Goal: Task Accomplishment & Management: Manage account settings

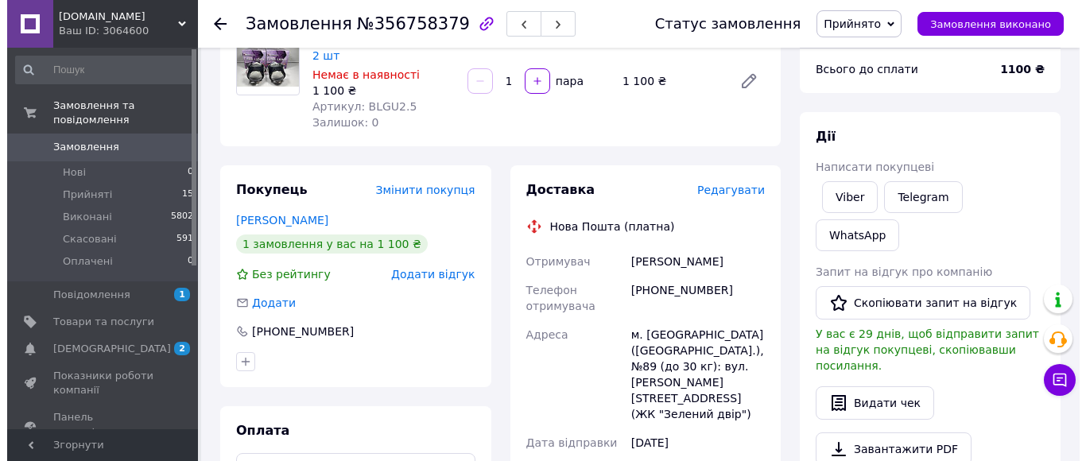
scroll to position [159, 0]
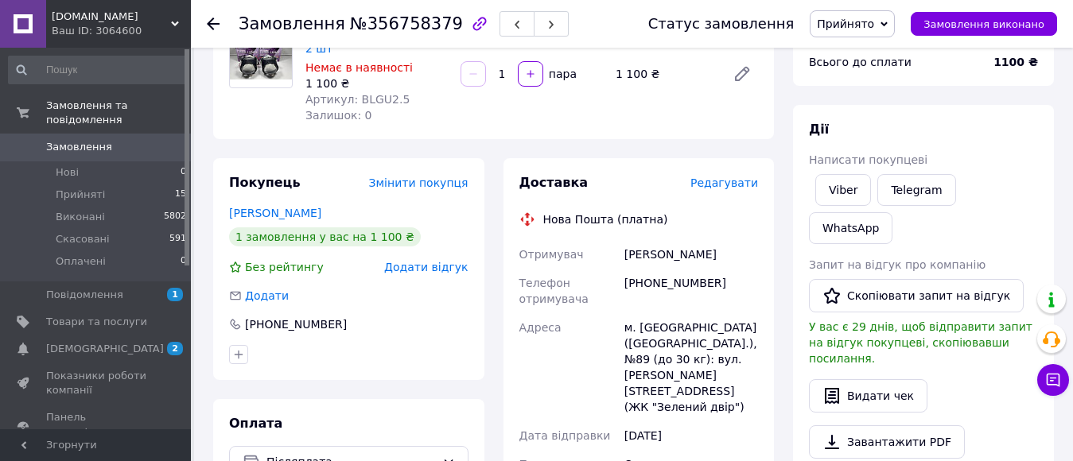
click at [720, 188] on span "Редагувати" at bounding box center [724, 183] width 68 height 13
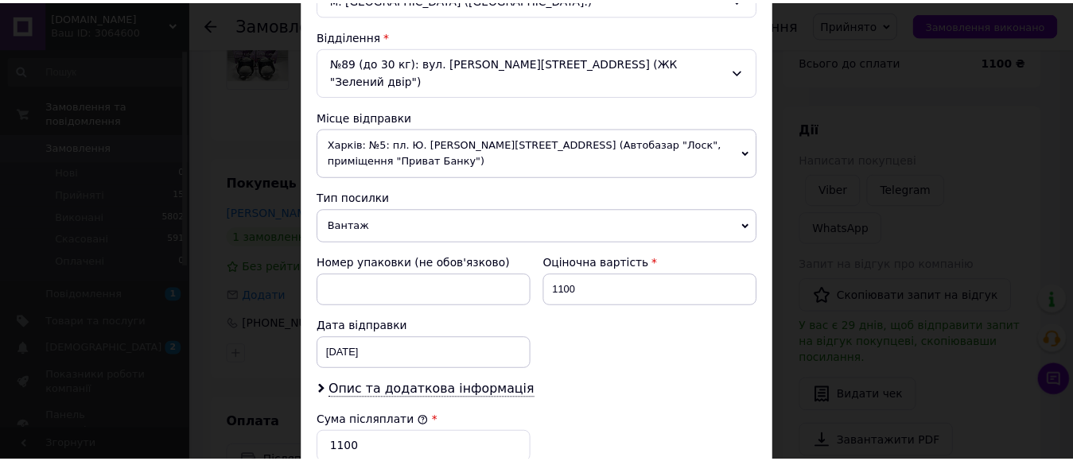
scroll to position [752, 0]
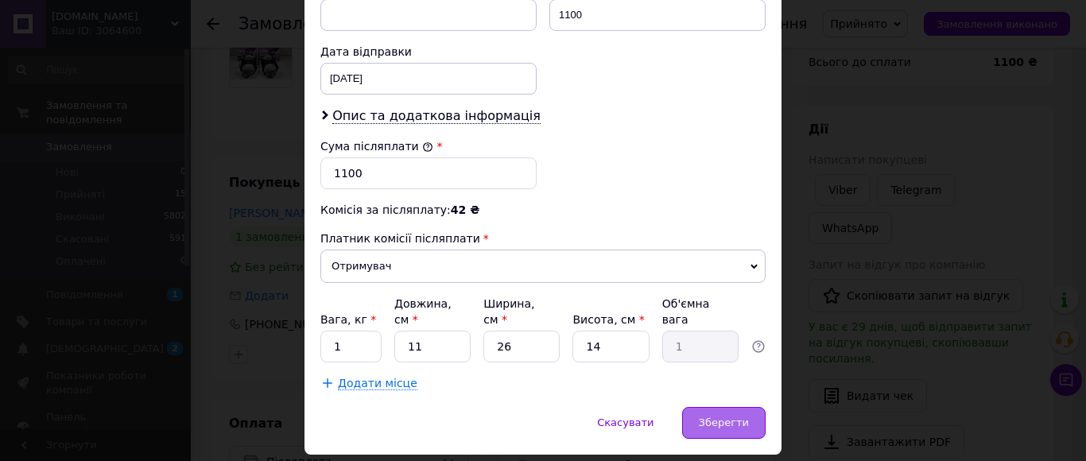
click at [726, 417] on span "Зберегти" at bounding box center [724, 423] width 50 height 12
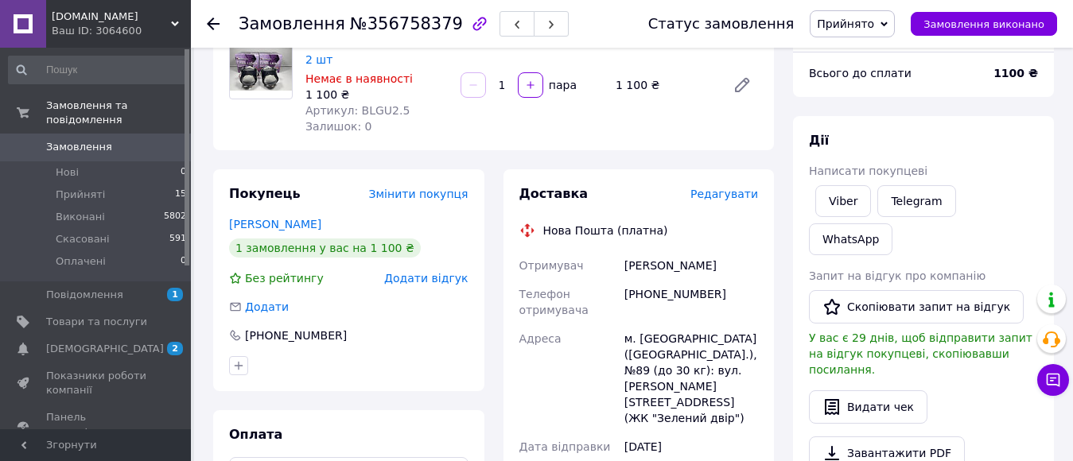
scroll to position [0, 0]
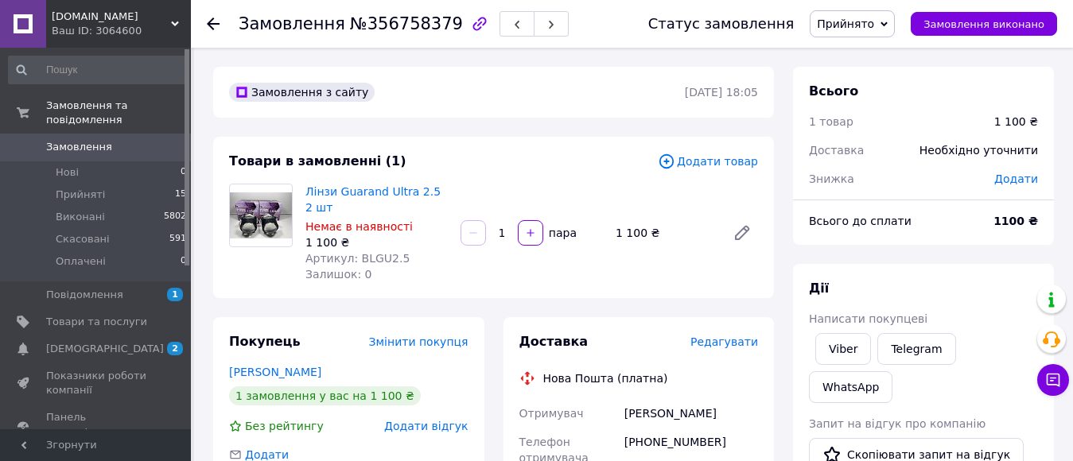
click at [213, 21] on icon at bounding box center [213, 23] width 13 height 13
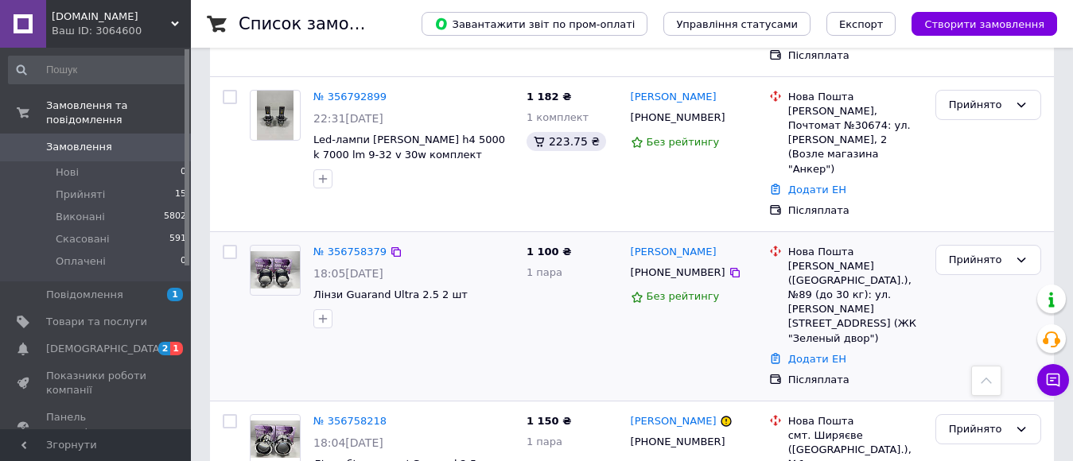
scroll to position [636, 0]
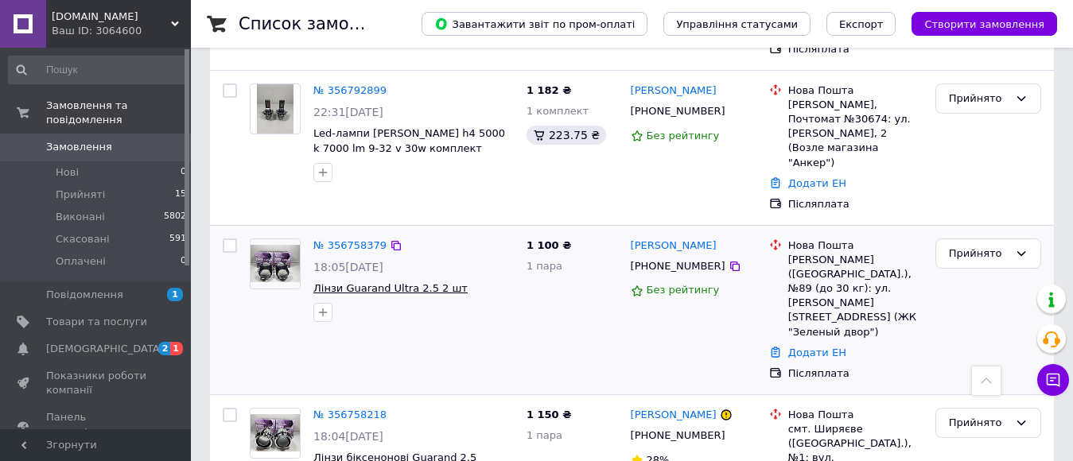
click at [388, 282] on span "Лінзи Guarand Ultra 2.5 2 шт" at bounding box center [390, 288] width 154 height 12
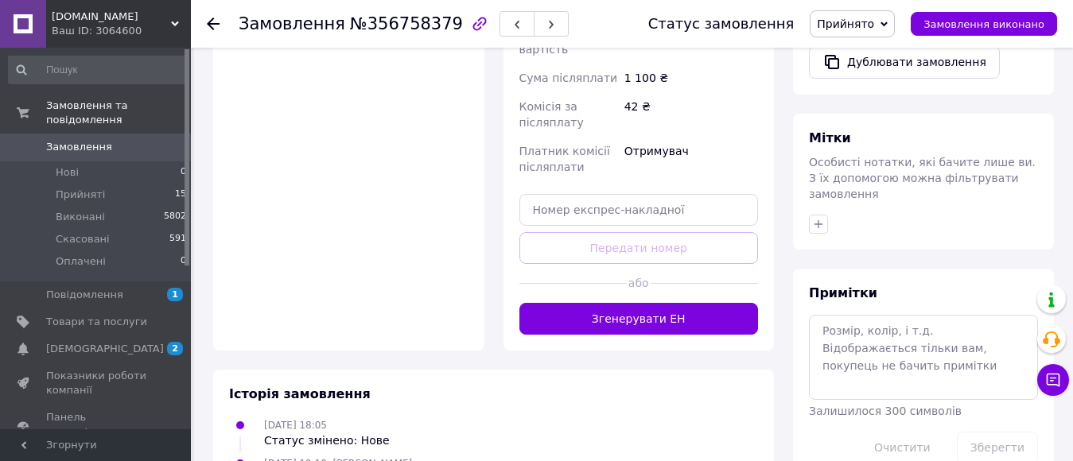
scroll to position [636, 0]
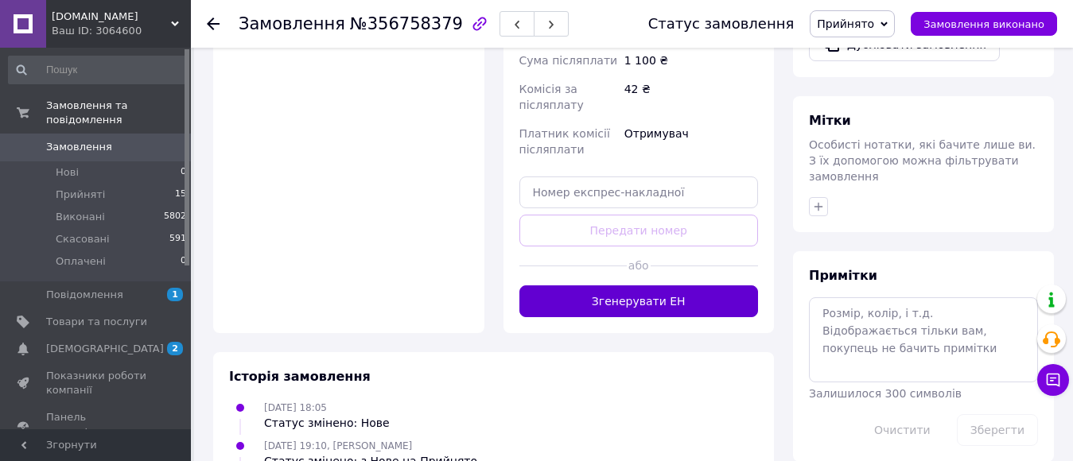
click at [666, 285] on button "Згенерувати ЕН" at bounding box center [638, 301] width 239 height 32
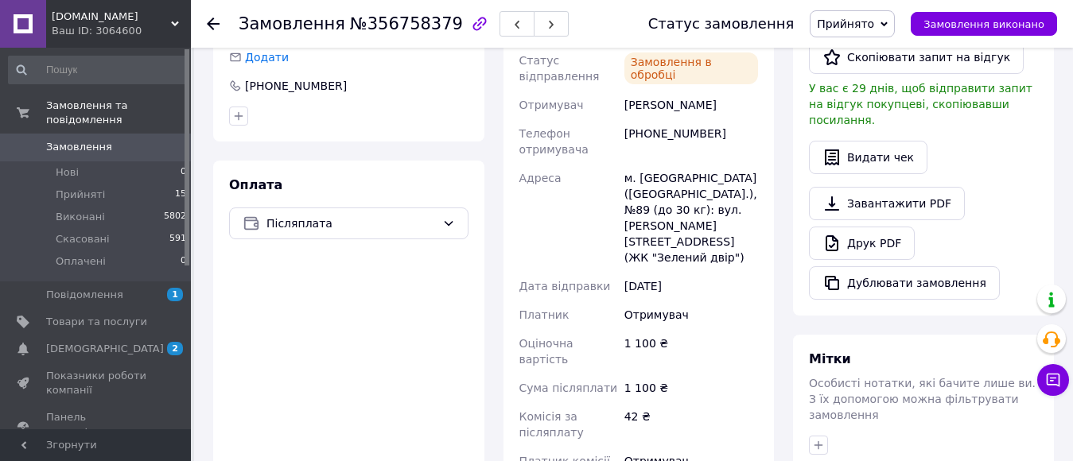
scroll to position [239, 0]
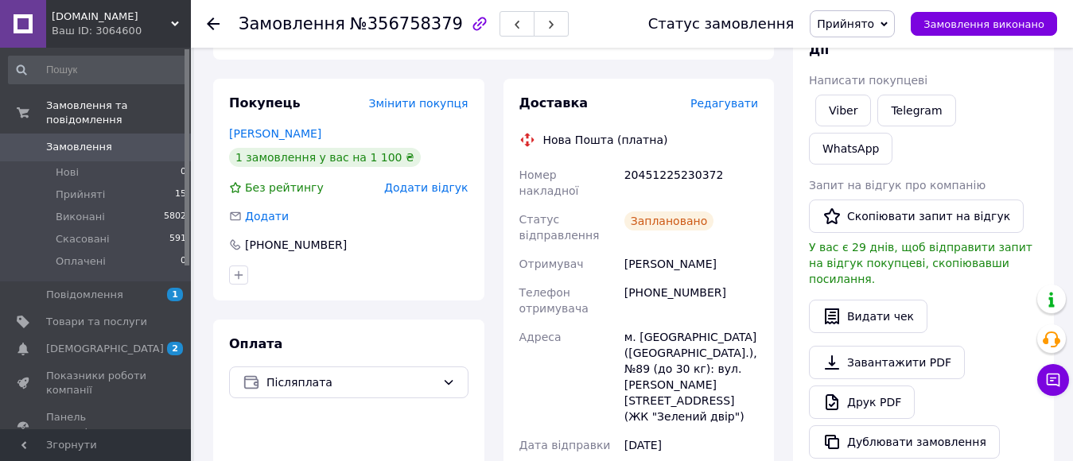
click at [223, 22] on div at bounding box center [223, 24] width 32 height 48
click at [214, 23] on use at bounding box center [213, 23] width 13 height 13
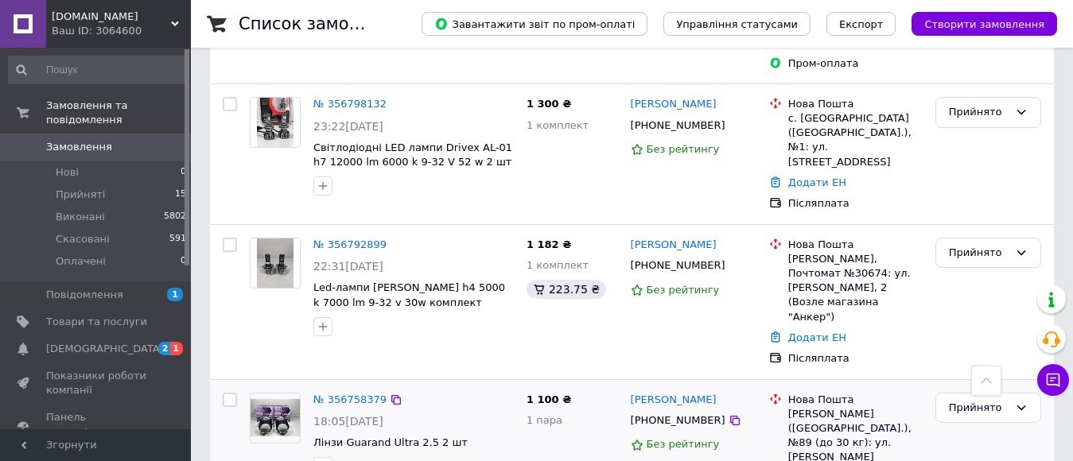
scroll to position [477, 0]
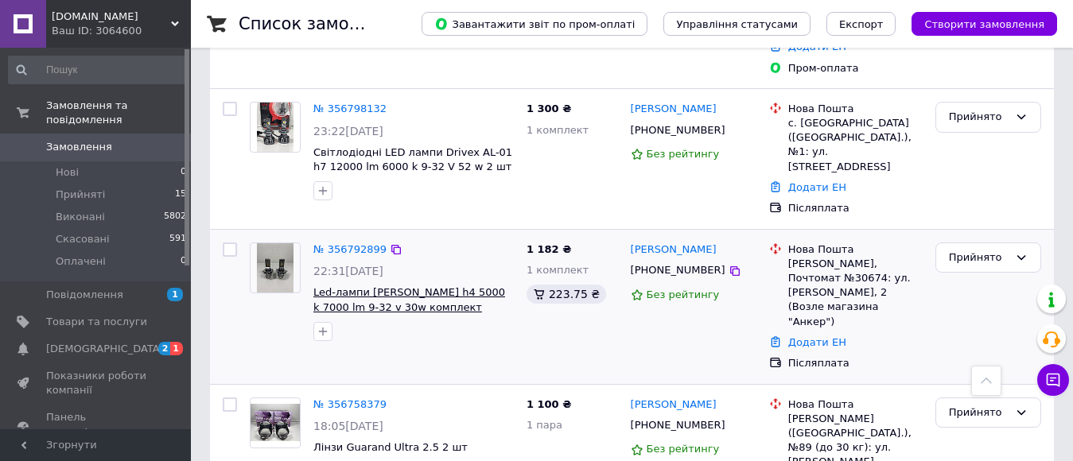
click at [412, 286] on span "Led-лампи Decker h4 5000 k 7000 lm 9-32 v 30w комплект" at bounding box center [409, 299] width 192 height 27
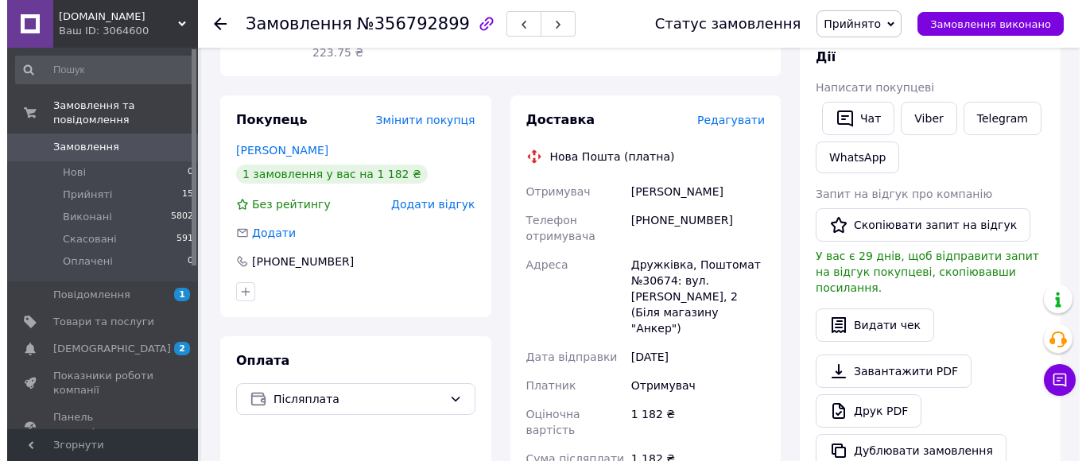
scroll to position [318, 0]
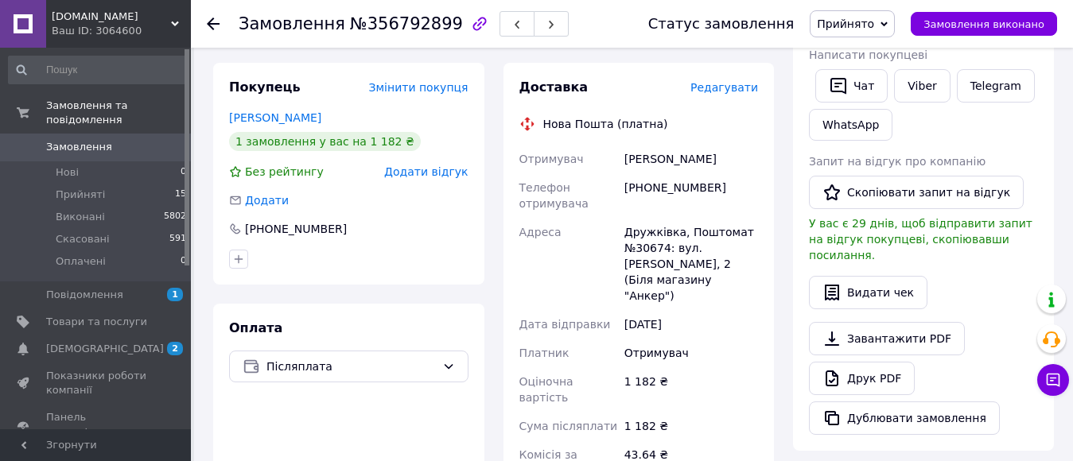
click at [726, 81] on span "Редагувати" at bounding box center [724, 87] width 68 height 13
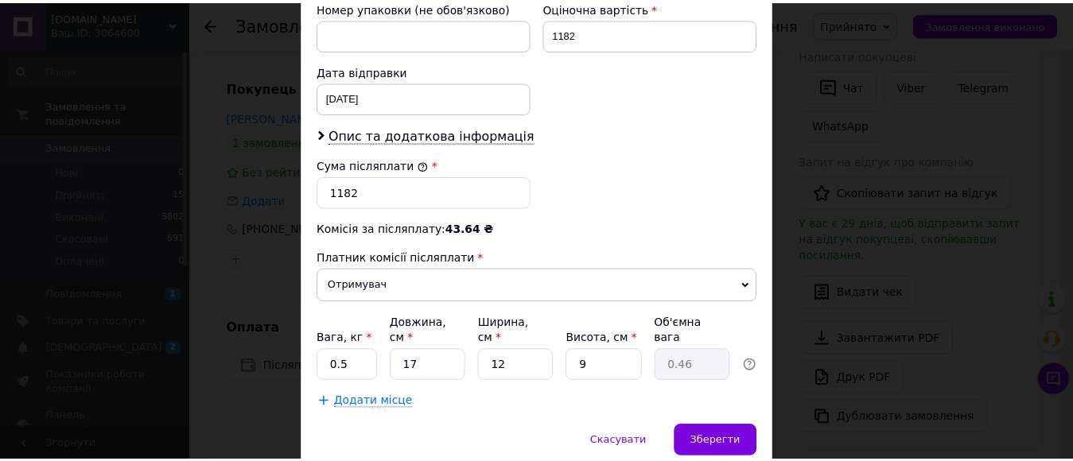
scroll to position [752, 0]
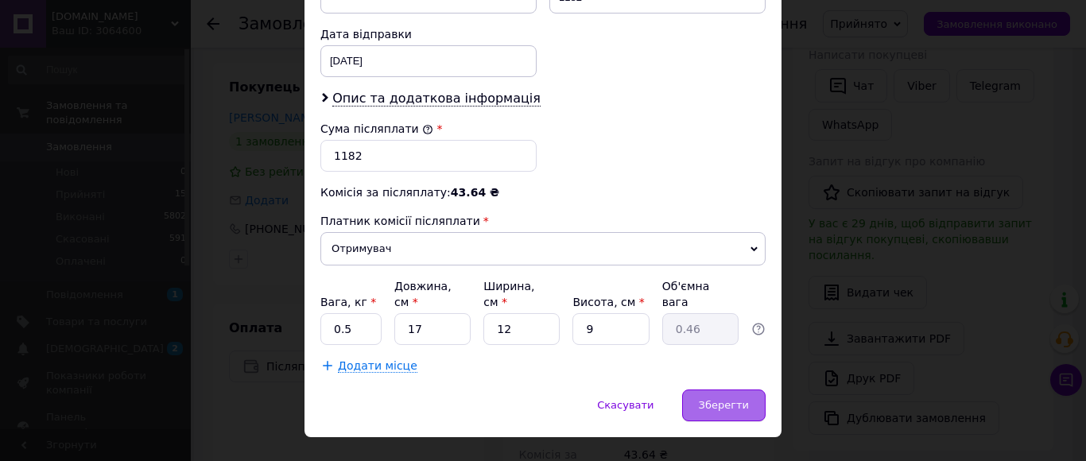
click at [744, 399] on span "Зберегти" at bounding box center [724, 405] width 50 height 12
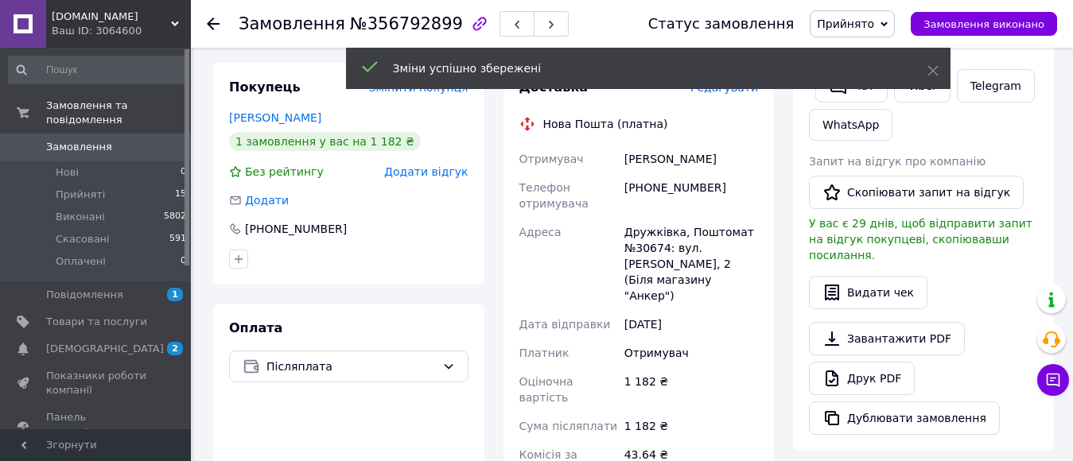
scroll to position [636, 0]
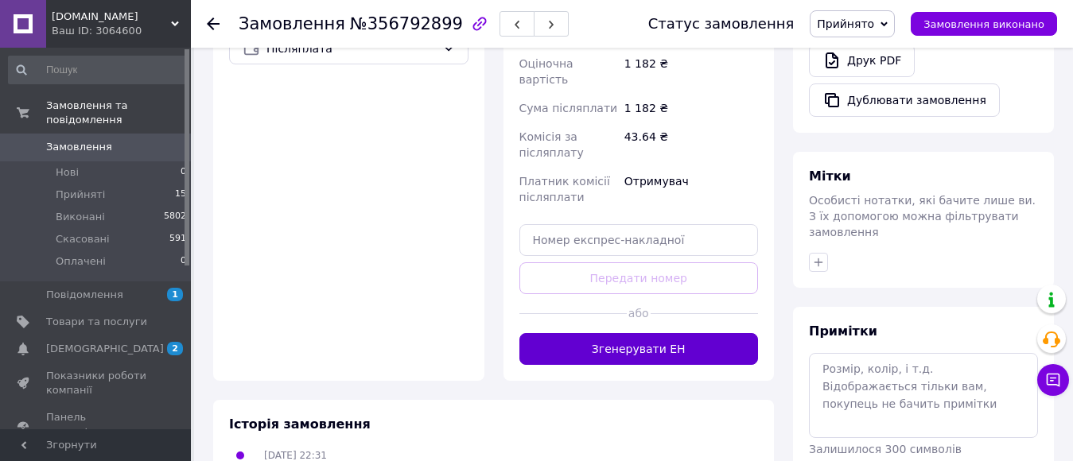
click at [697, 333] on button "Згенерувати ЕН" at bounding box center [638, 349] width 239 height 32
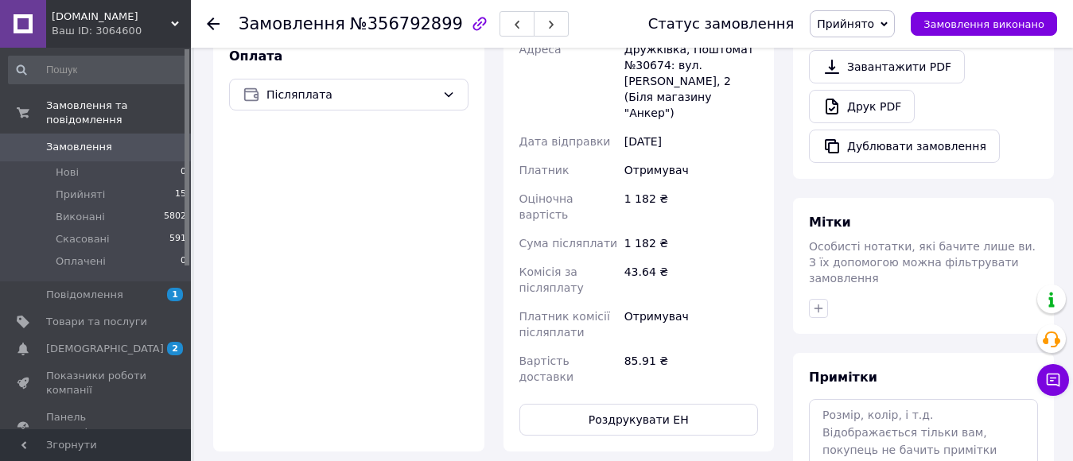
scroll to position [159, 0]
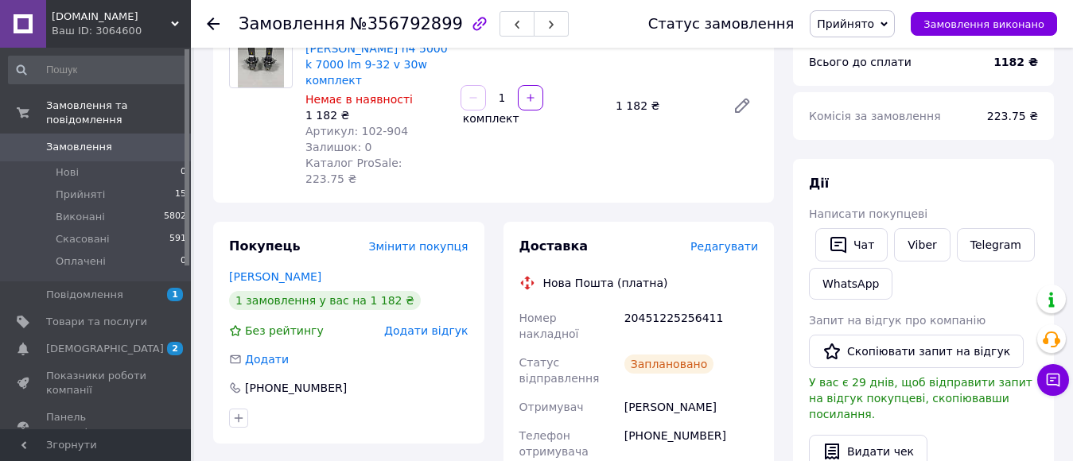
click at [205, 18] on div "Замовлення №356792899 Статус замовлення Прийнято Виконано Скасовано Оплачено За…" at bounding box center [632, 24] width 882 height 48
click at [211, 25] on icon at bounding box center [213, 23] width 13 height 13
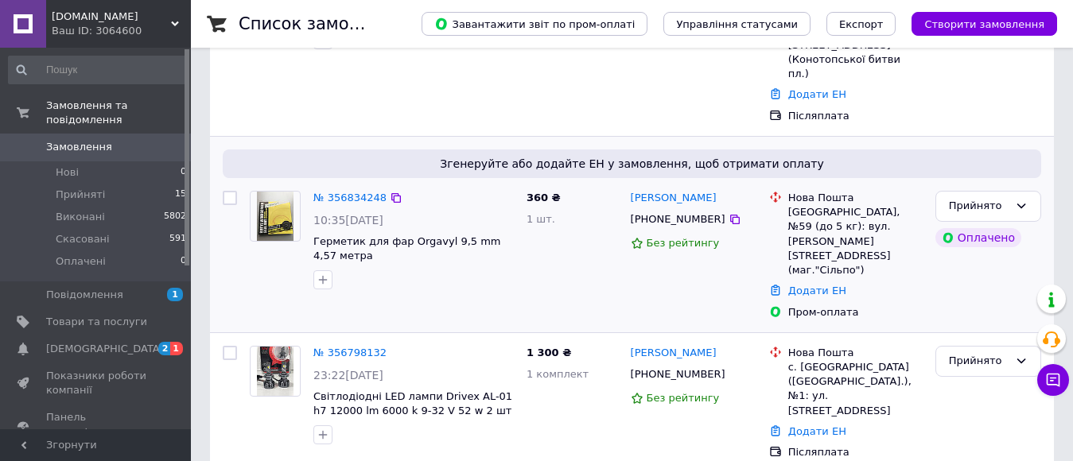
scroll to position [239, 0]
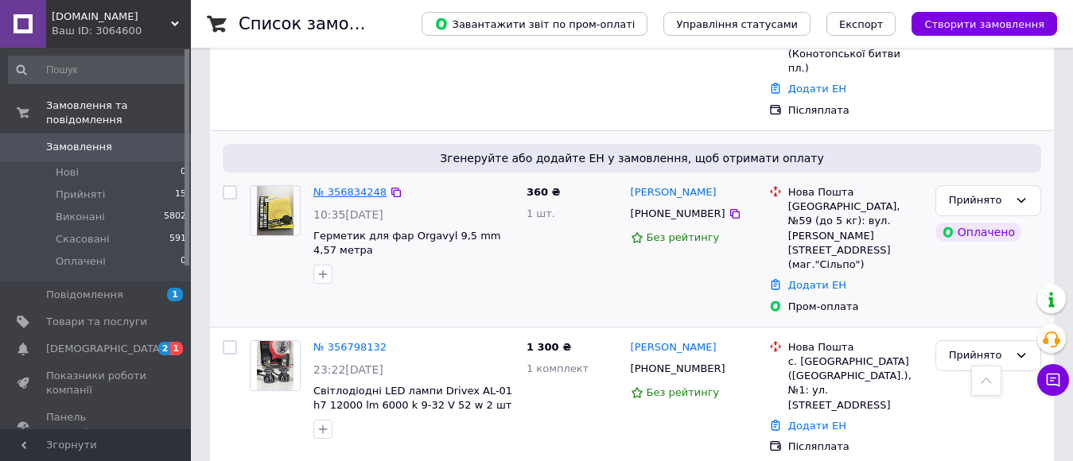
click at [359, 186] on link "№ 356834248" at bounding box center [349, 192] width 73 height 12
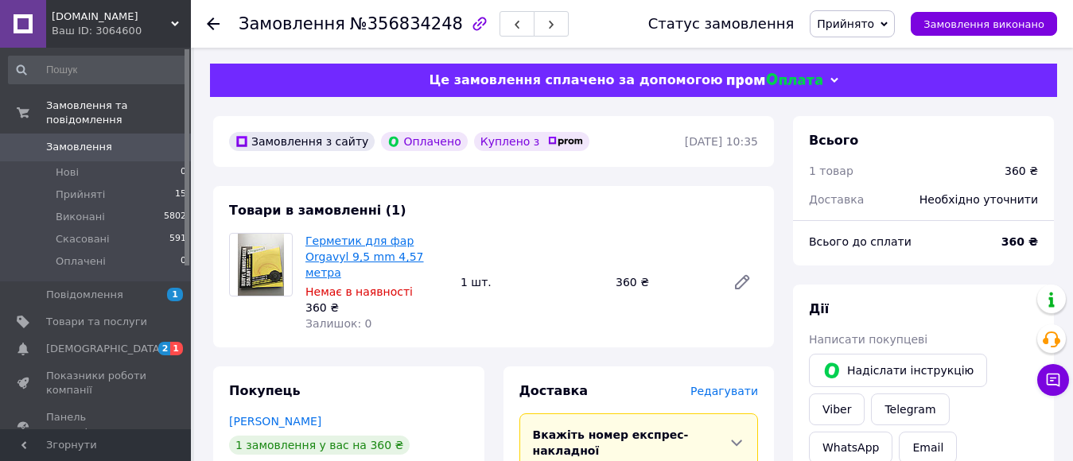
click at [397, 246] on link "Герметик для фар Orgavyl 9,5 mm 4,57 метра" at bounding box center [364, 257] width 118 height 45
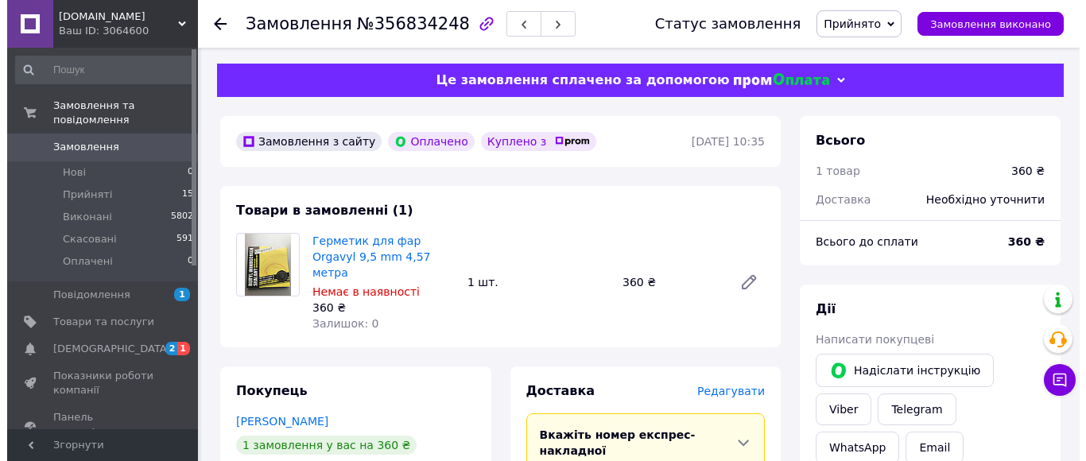
scroll to position [159, 0]
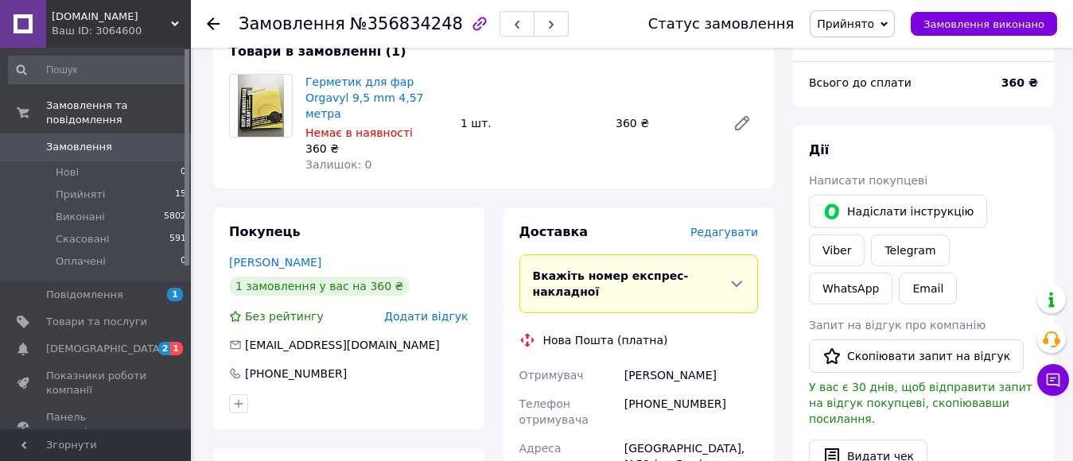
click at [727, 226] on span "Редагувати" at bounding box center [724, 232] width 68 height 13
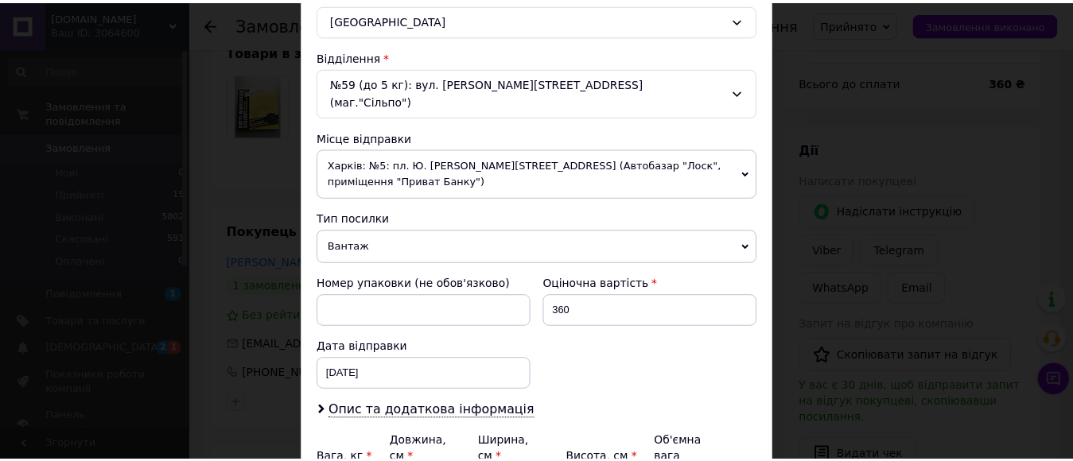
scroll to position [595, 0]
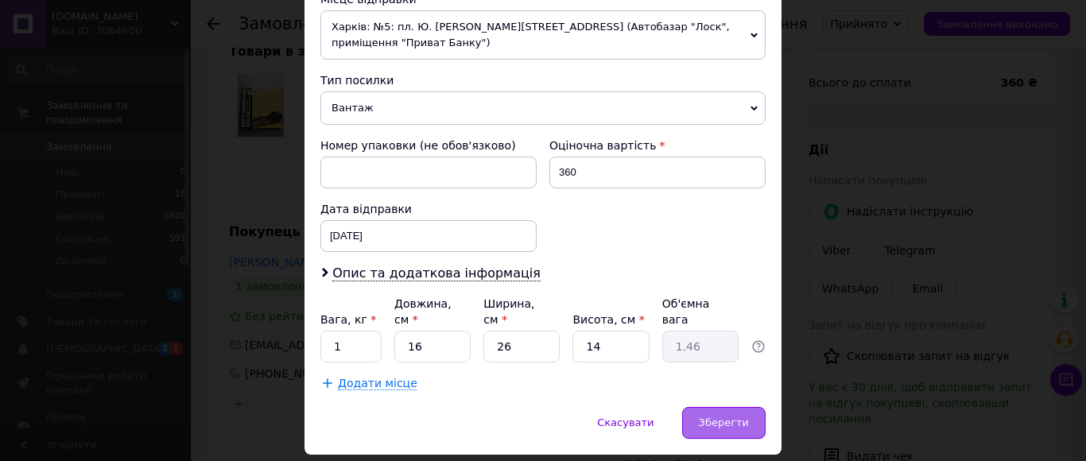
click at [739, 407] on div "Зберегти" at bounding box center [723, 423] width 83 height 32
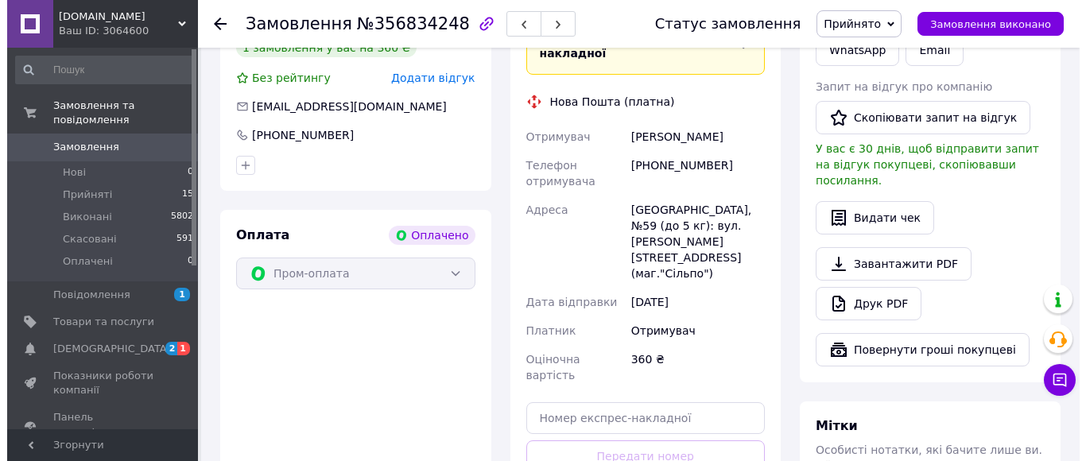
scroll to position [80, 0]
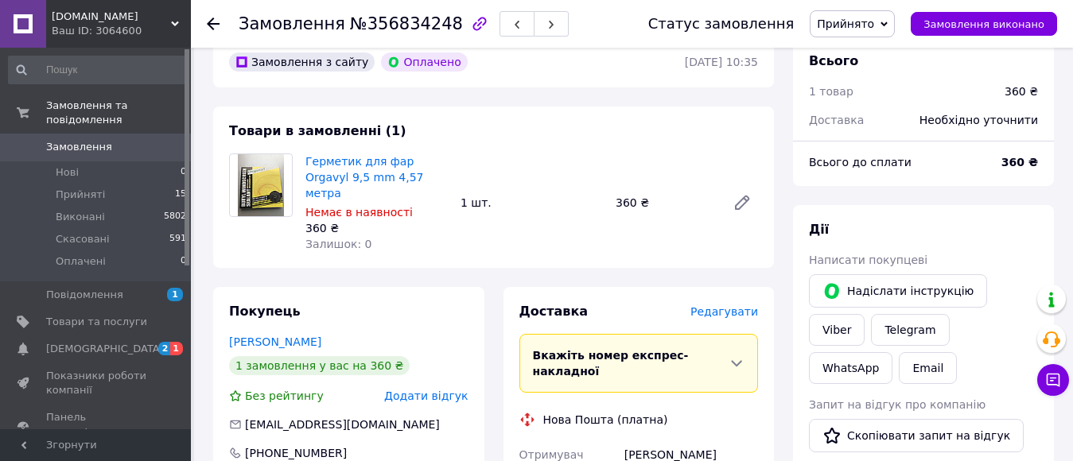
click at [746, 305] on span "Редагувати" at bounding box center [724, 311] width 68 height 13
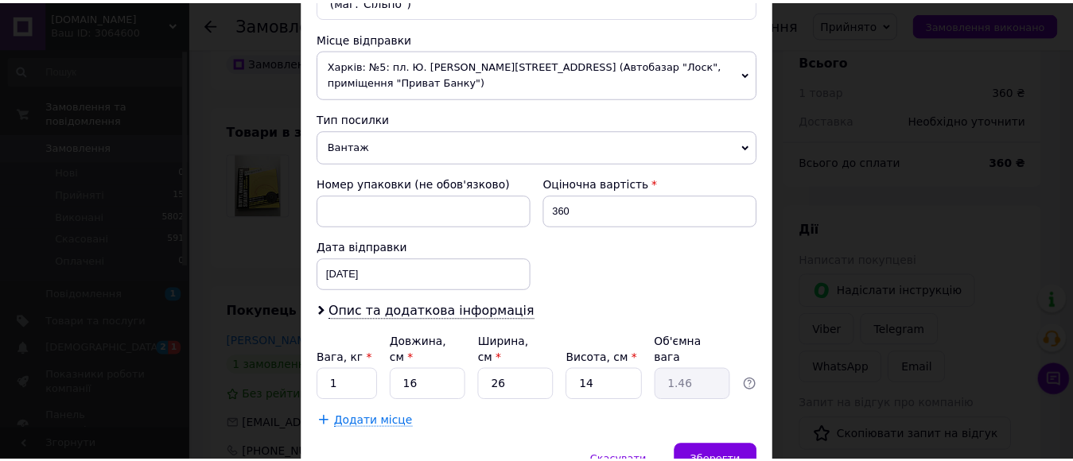
scroll to position [595, 0]
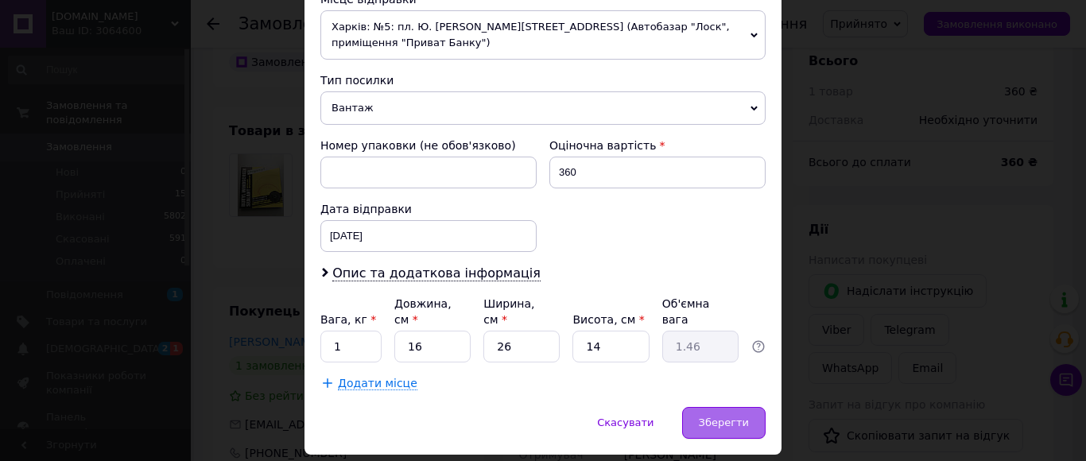
click at [729, 417] on span "Зберегти" at bounding box center [724, 423] width 50 height 12
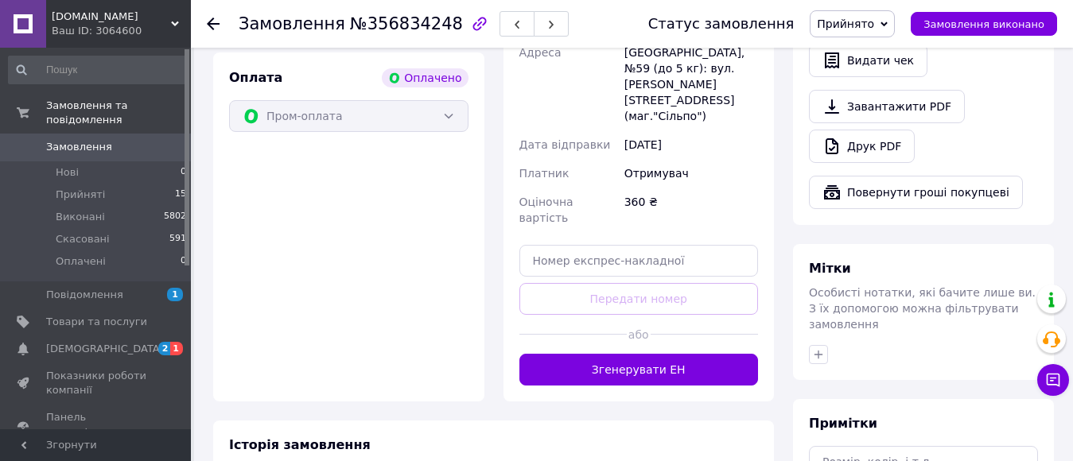
scroll to position [557, 0]
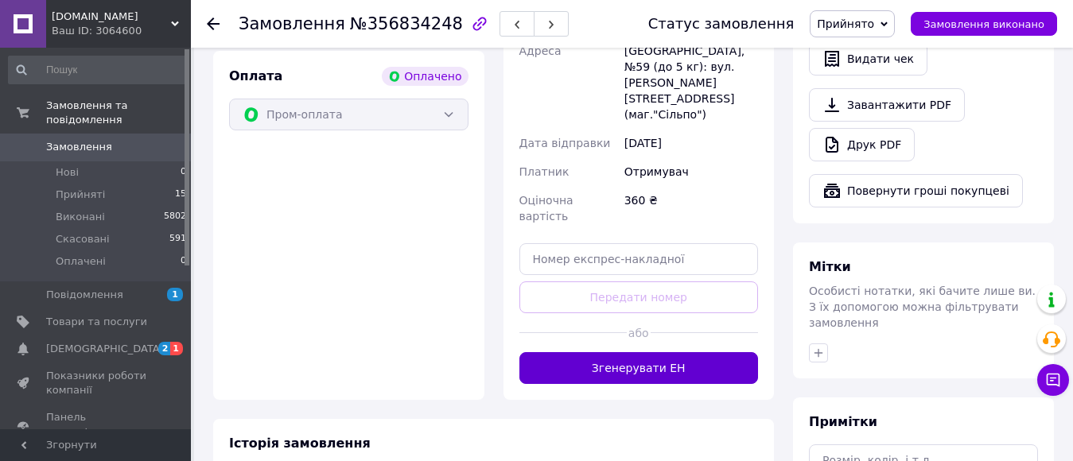
click at [677, 352] on button "Згенерувати ЕН" at bounding box center [638, 368] width 239 height 32
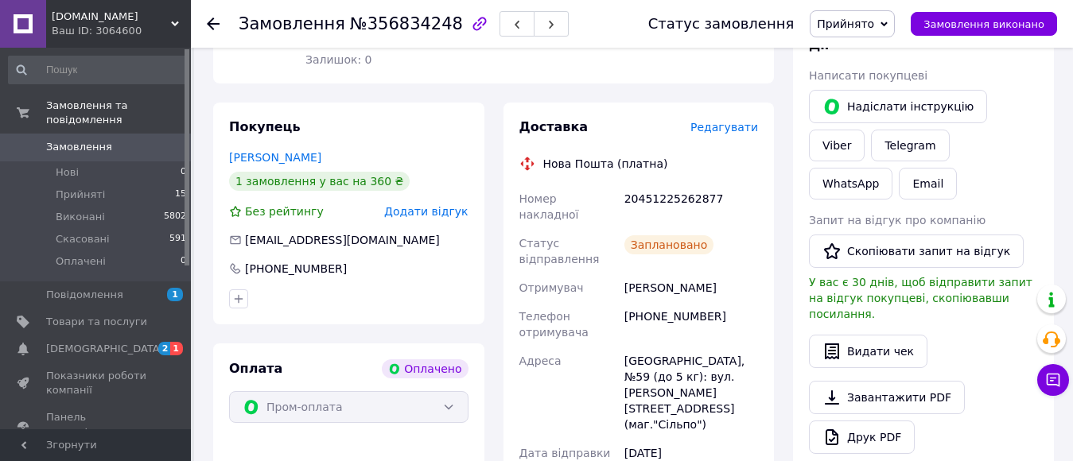
scroll to position [239, 0]
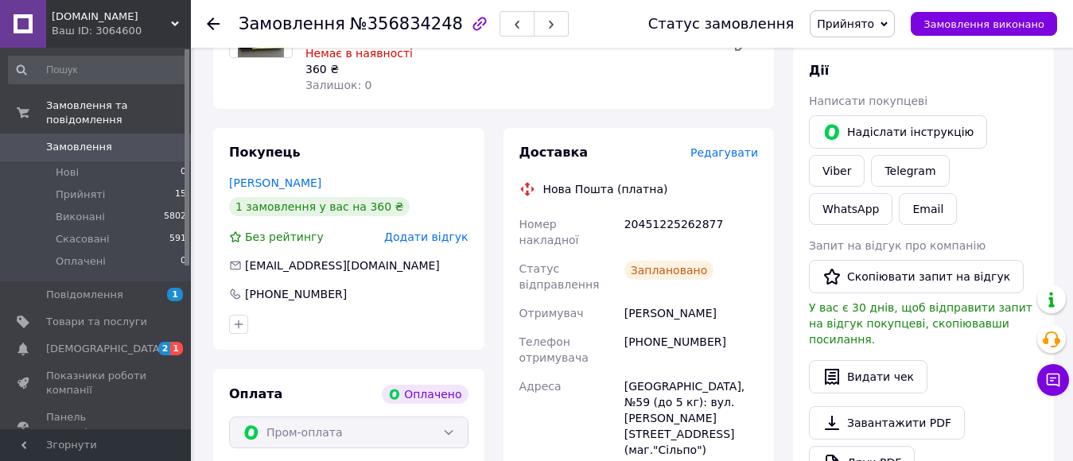
click at [214, 28] on icon at bounding box center [213, 23] width 13 height 13
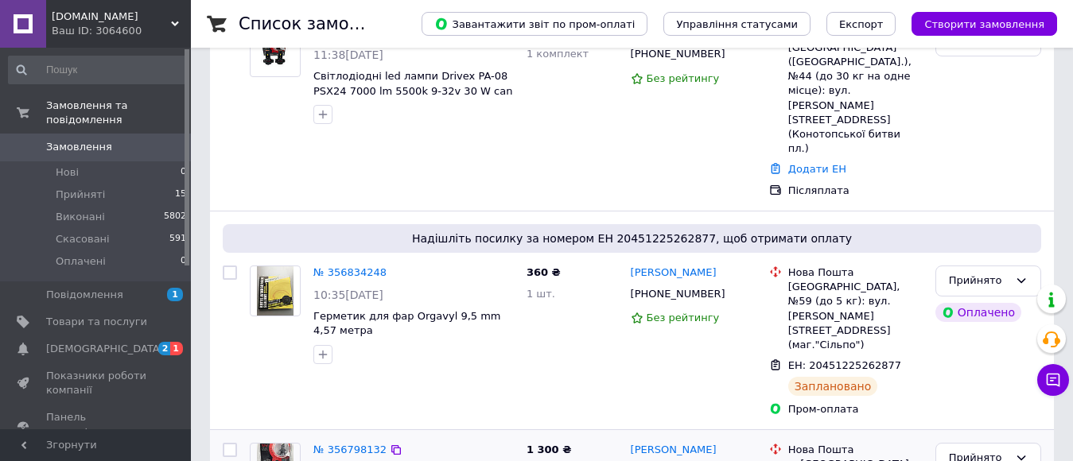
scroll to position [159, 0]
click at [401, 440] on div "№ 356798132" at bounding box center [414, 449] width 204 height 18
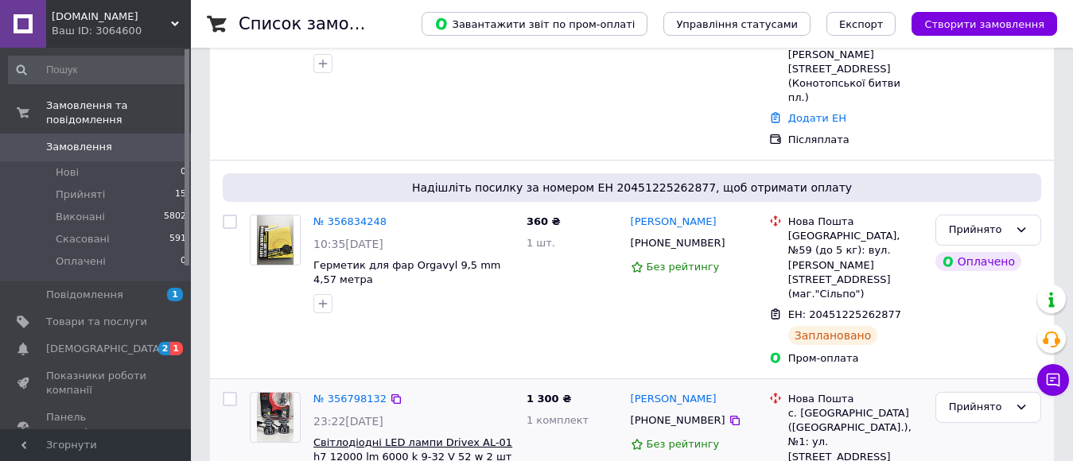
scroll to position [318, 0]
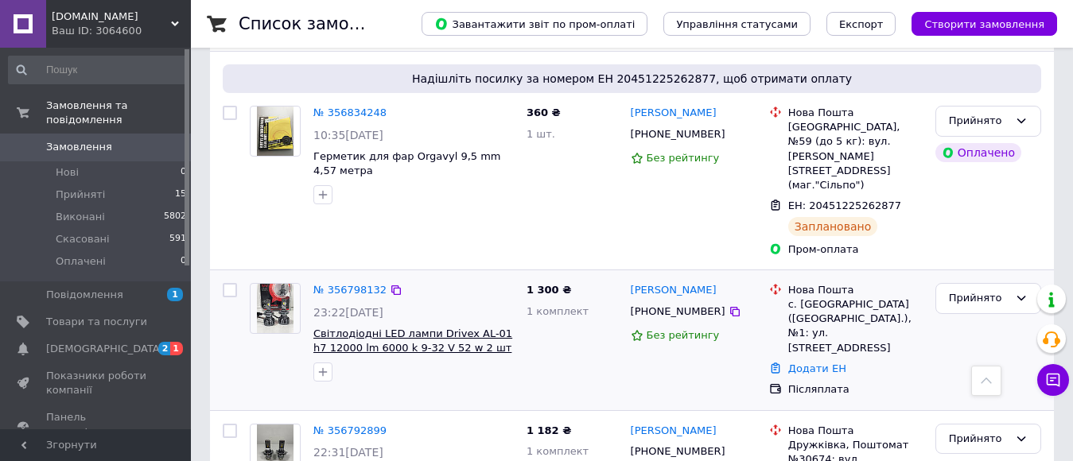
click at [383, 328] on span "Світлодіодні LED лампи Drivex AL-01 h7 12000 lm 6000 k 9-32 V 52 w 2 шт" at bounding box center [412, 341] width 199 height 27
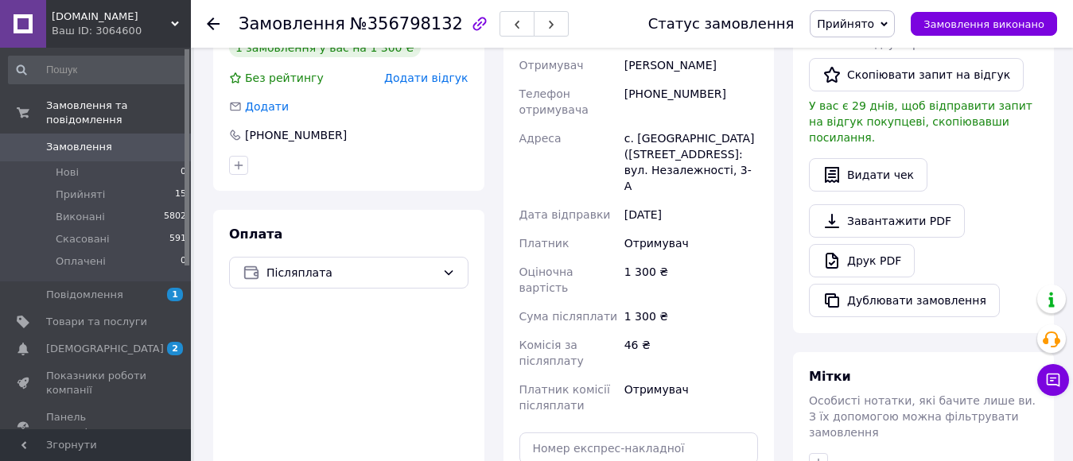
scroll to position [477, 0]
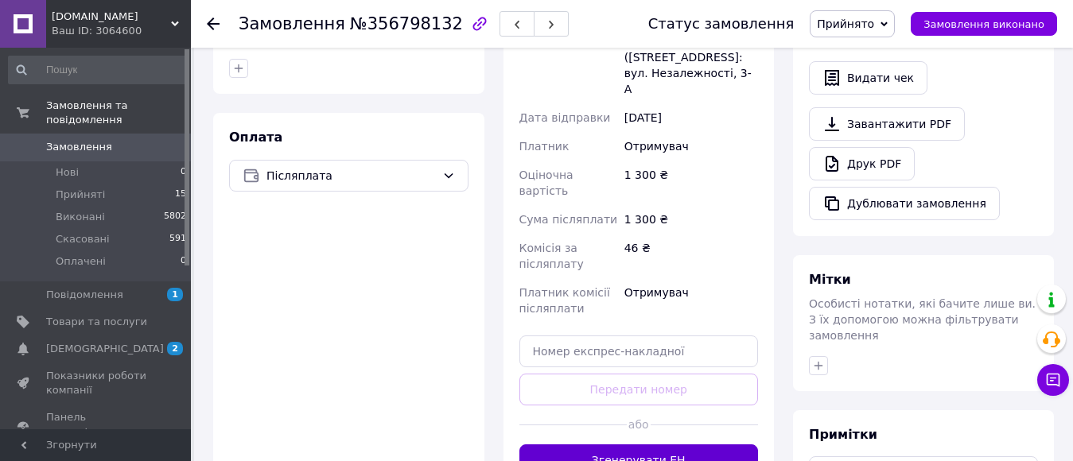
click at [661, 444] on button "Згенерувати ЕН" at bounding box center [638, 460] width 239 height 32
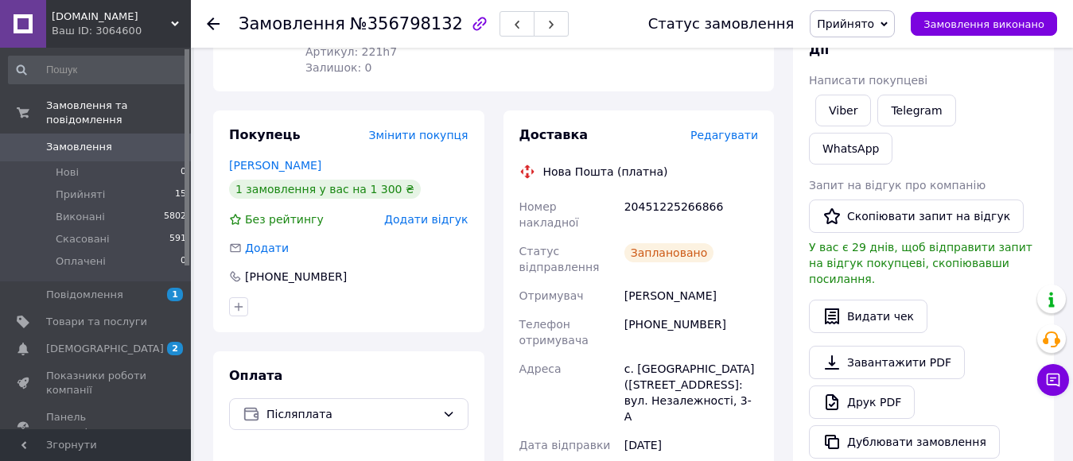
scroll to position [159, 0]
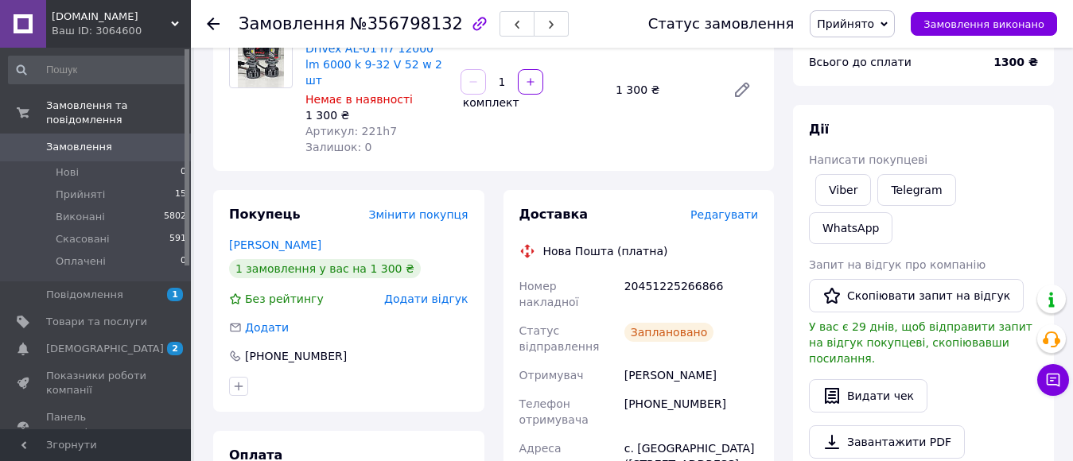
click at [213, 24] on use at bounding box center [213, 23] width 13 height 13
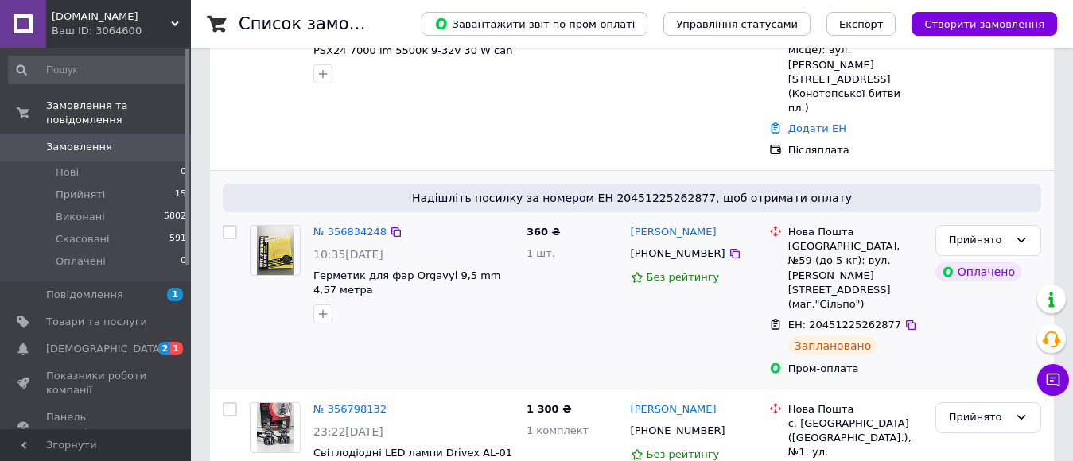
scroll to position [41, 0]
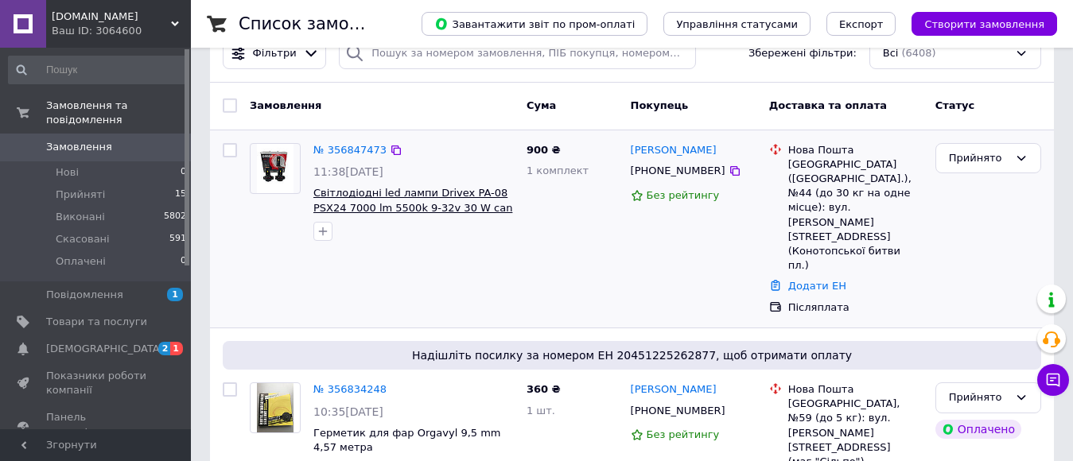
click at [400, 195] on span "Світлодіодні led лампи Drivex PA-08 PSX24 7000 lm 5500k 9-32v 30 W can 2 шт" at bounding box center [412, 207] width 199 height 41
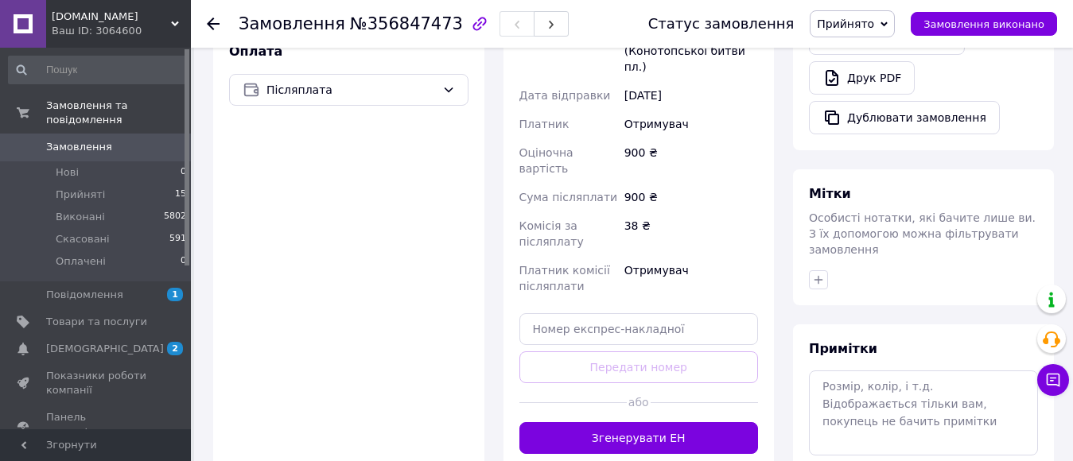
scroll to position [636, 0]
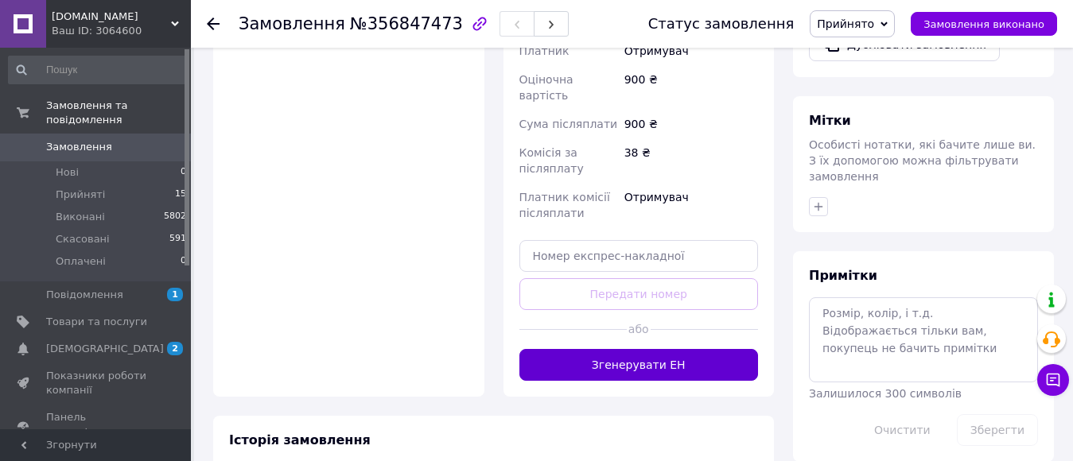
click at [698, 349] on button "Згенерувати ЕН" at bounding box center [638, 365] width 239 height 32
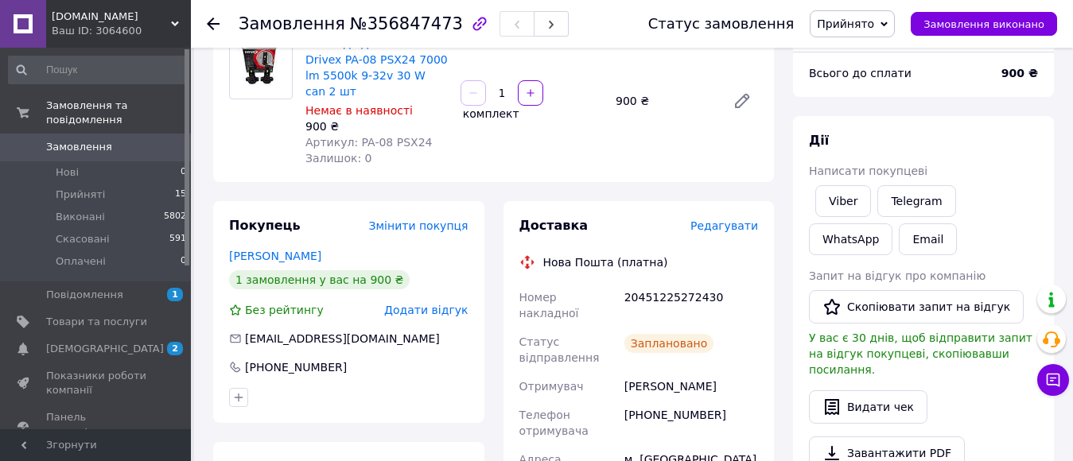
scroll to position [239, 0]
